Goal: Task Accomplishment & Management: Use online tool/utility

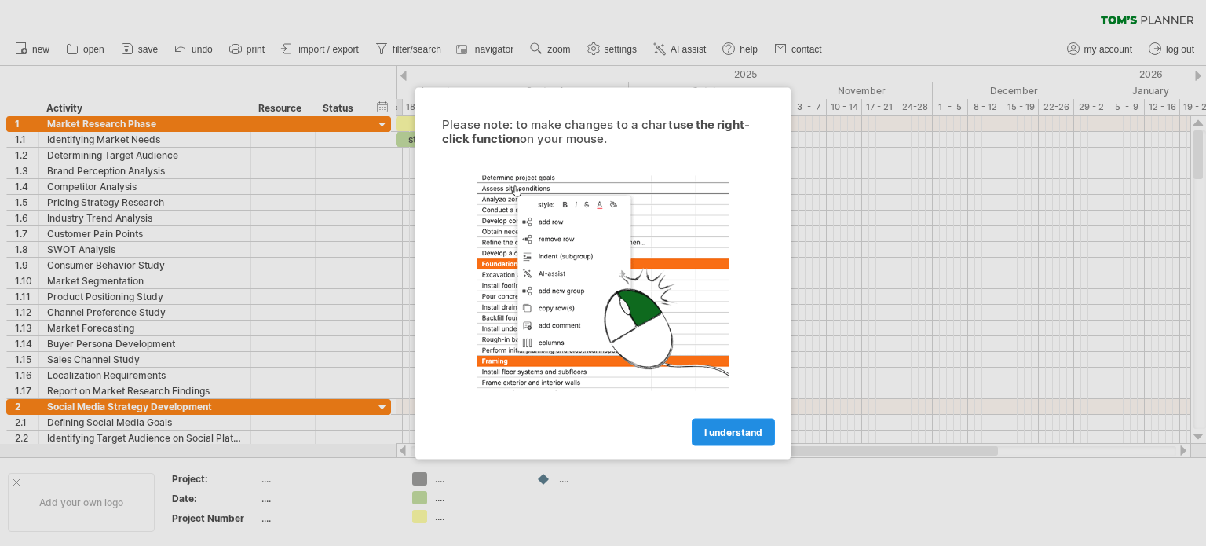
click at [735, 423] on link "I understand" at bounding box center [733, 431] width 83 height 27
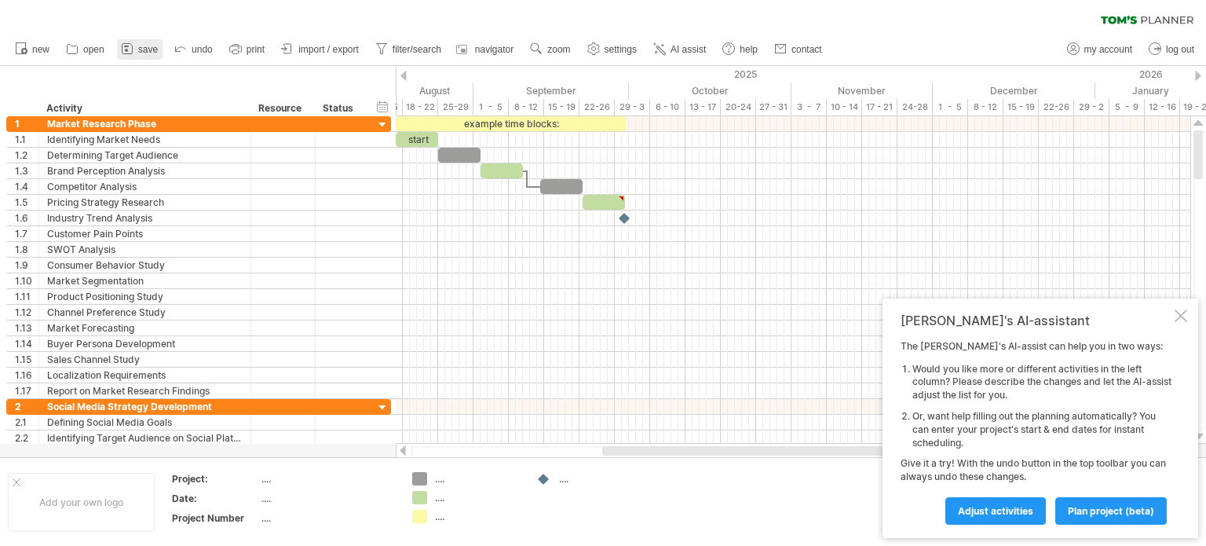
click at [137, 43] on link "save" at bounding box center [140, 49] width 46 height 20
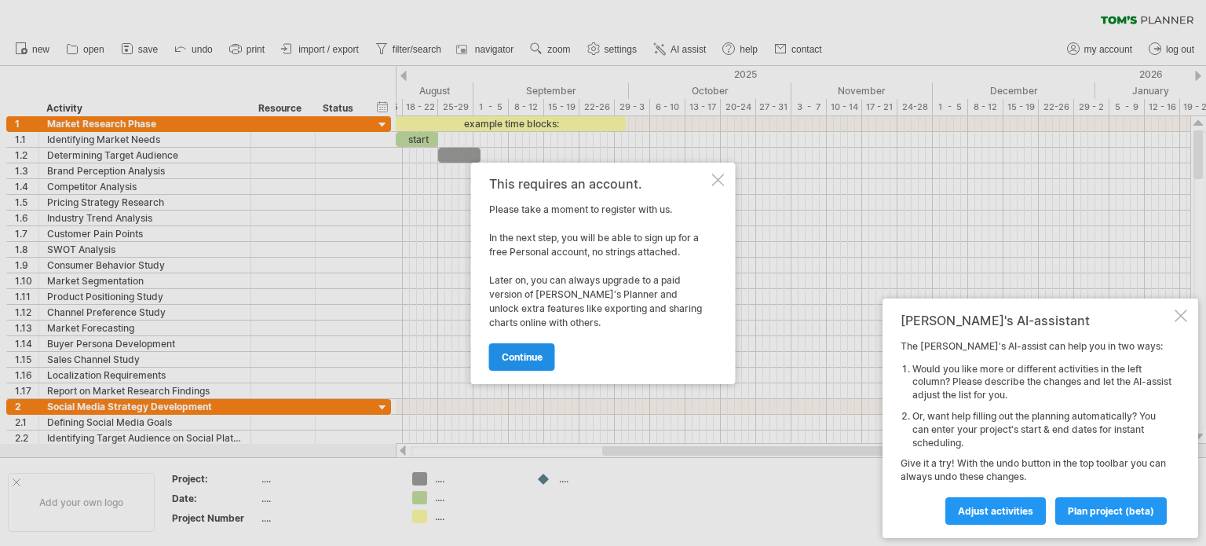
click at [523, 349] on link "continue" at bounding box center [522, 356] width 66 height 27
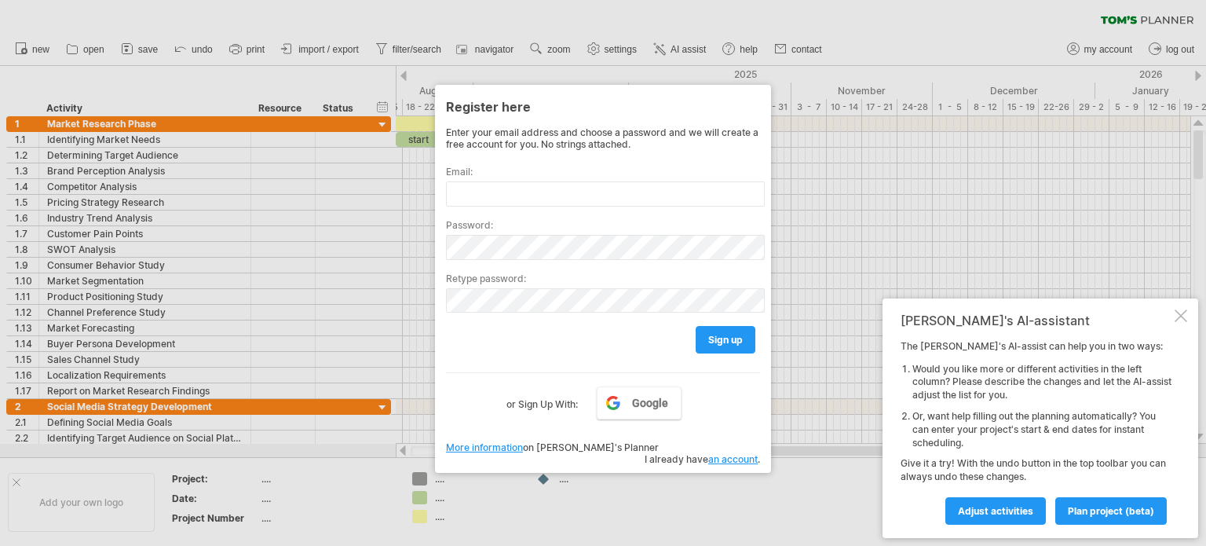
click at [669, 481] on div at bounding box center [603, 273] width 1206 height 546
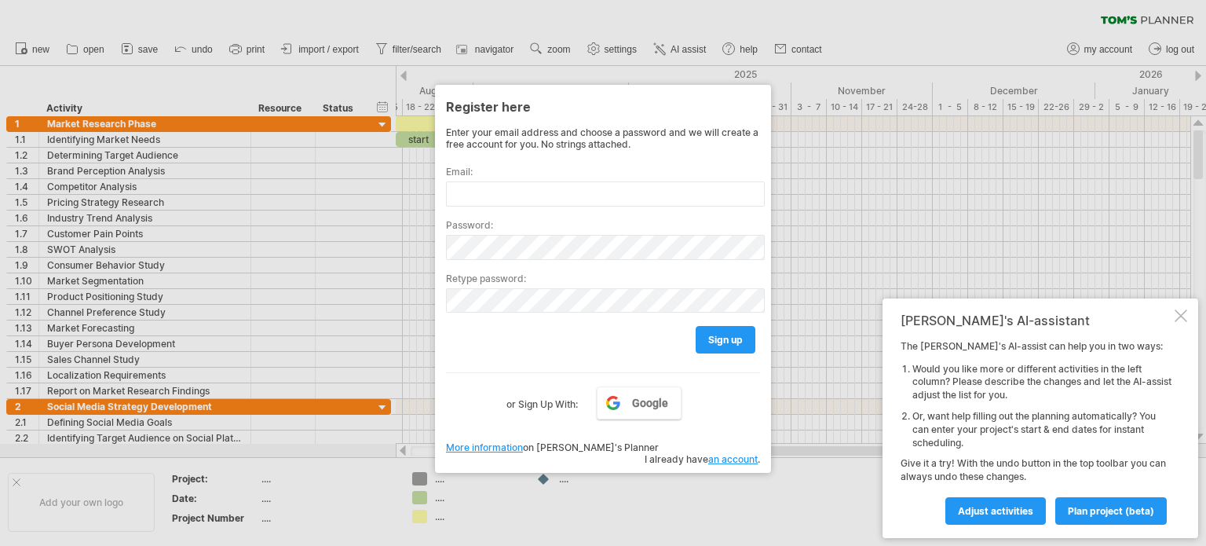
click at [669, 481] on div at bounding box center [603, 273] width 1206 height 546
click at [732, 453] on link "an account" at bounding box center [732, 459] width 49 height 12
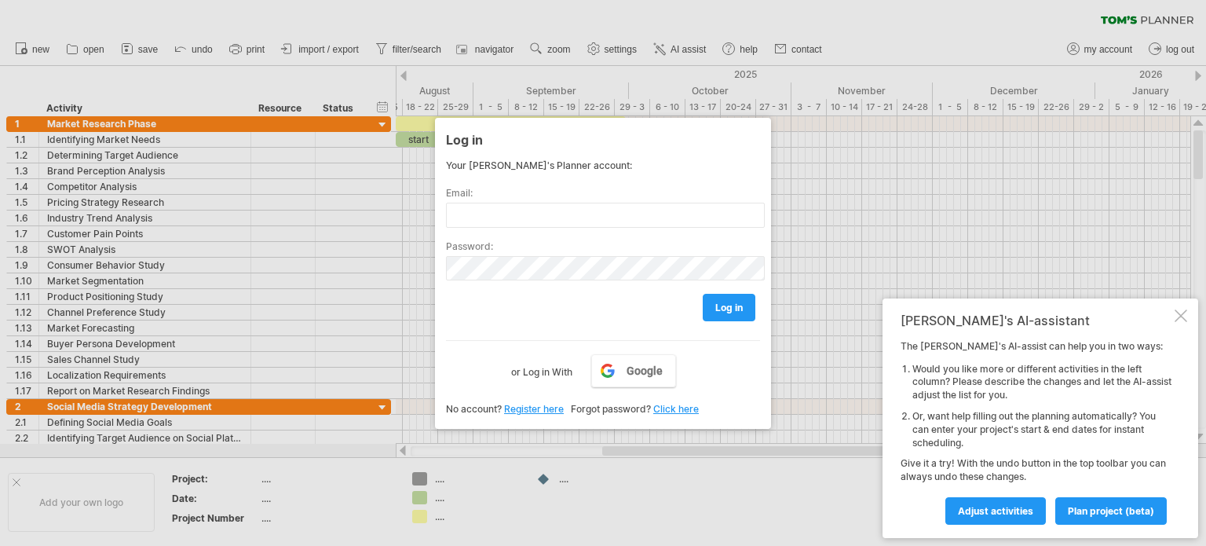
click at [748, 496] on div at bounding box center [603, 273] width 1206 height 546
click at [1187, 308] on div "[PERSON_NAME]'s AI-assistant The [PERSON_NAME]'s AI-assist can help you in two …" at bounding box center [1041, 418] width 316 height 240
click at [1184, 309] on div "[PERSON_NAME]'s AI-assistant The [PERSON_NAME]'s AI-assist can help you in two …" at bounding box center [1041, 418] width 316 height 240
